Goal: Information Seeking & Learning: Find specific page/section

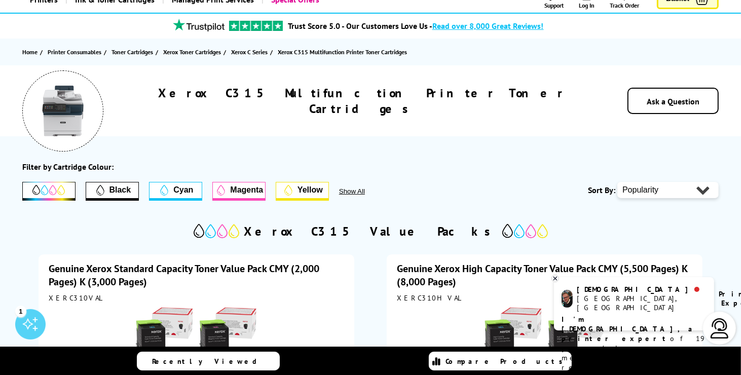
scroll to position [75, 0]
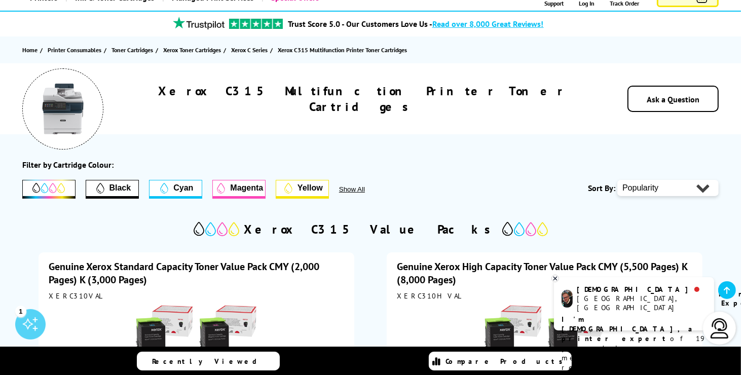
click at [123, 191] on span "Black" at bounding box center [121, 188] width 22 height 9
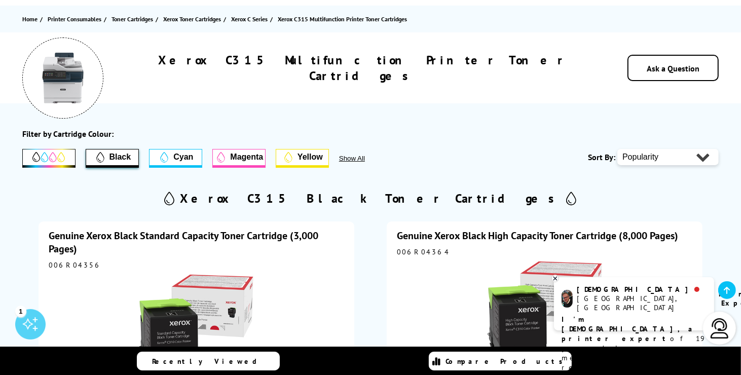
scroll to position [0, 0]
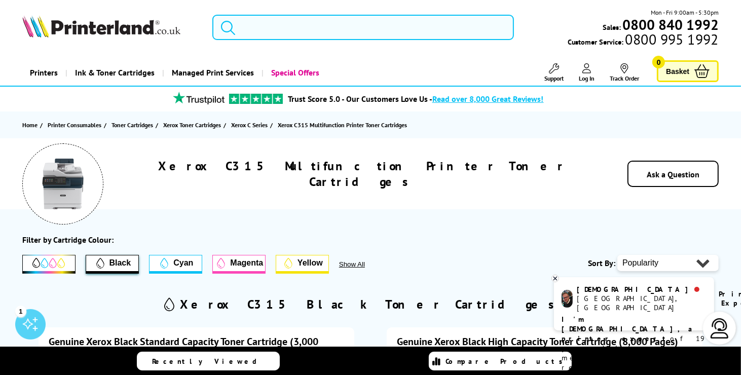
click at [502, 27] on input "search" at bounding box center [363, 27] width 302 height 25
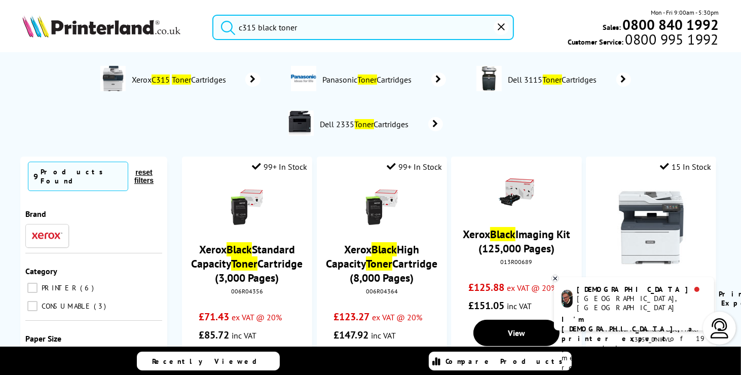
click at [213, 15] on button "submit" at bounding box center [225, 26] width 25 height 22
click at [393, 30] on input "c315 black toner" at bounding box center [363, 27] width 302 height 25
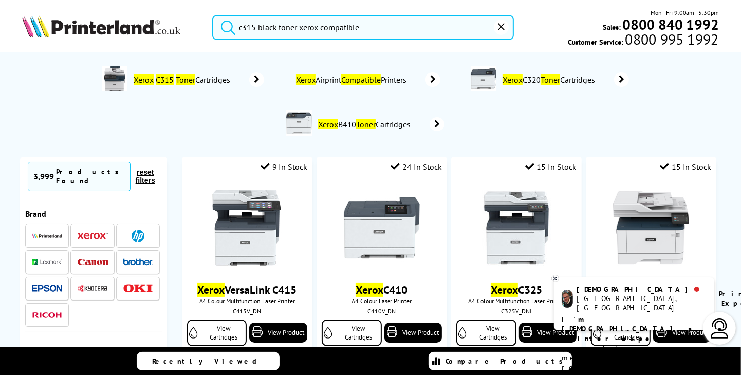
type input "c315 black toner xerox compatible"
